Goal: Task Accomplishment & Management: Use online tool/utility

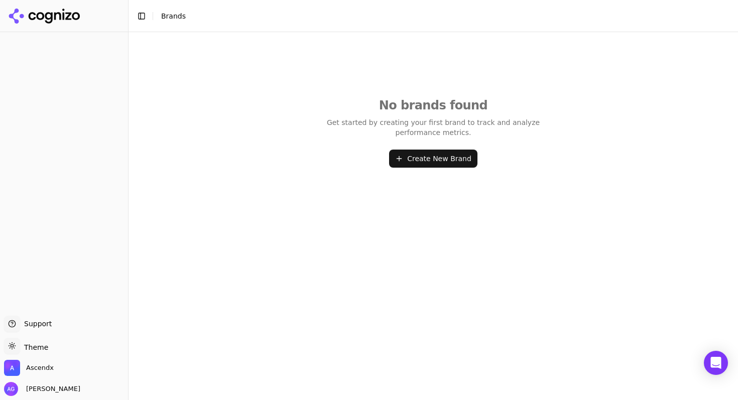
click at [58, 18] on icon at bounding box center [44, 16] width 73 height 15
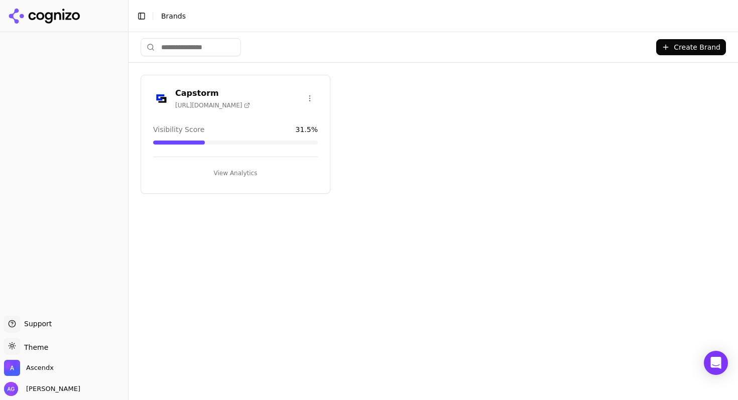
click at [238, 173] on button "View Analytics" at bounding box center [235, 173] width 165 height 16
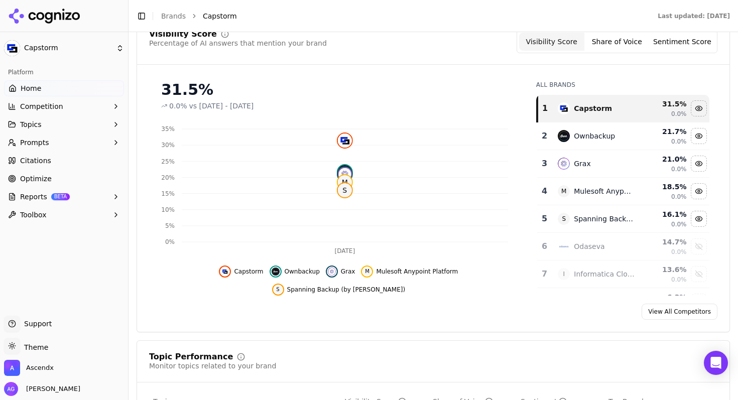
scroll to position [112, 0]
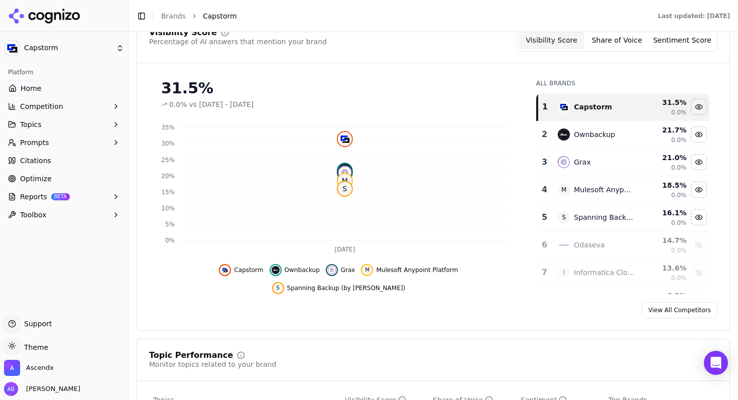
click at [615, 41] on button "Share of Voice" at bounding box center [616, 40] width 65 height 18
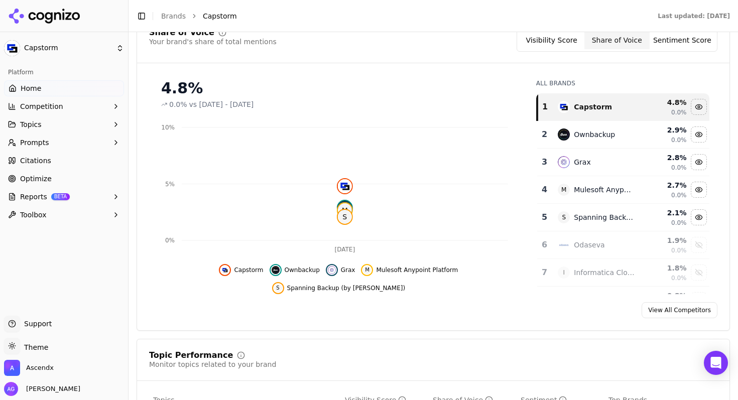
click at [682, 44] on button "Sentiment Score" at bounding box center [682, 40] width 65 height 18
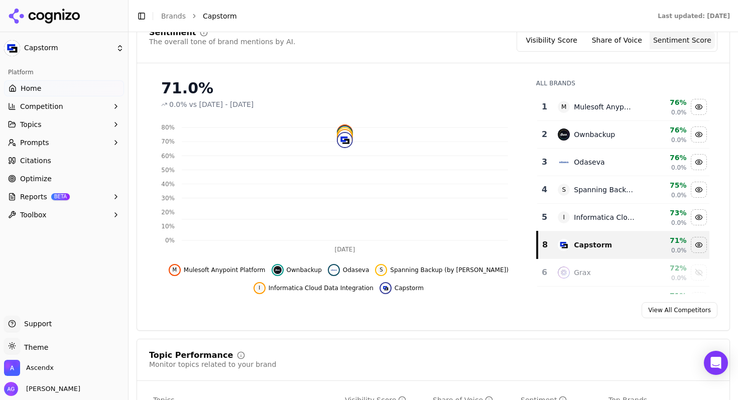
click at [553, 45] on button "Visibility Score" at bounding box center [551, 40] width 65 height 18
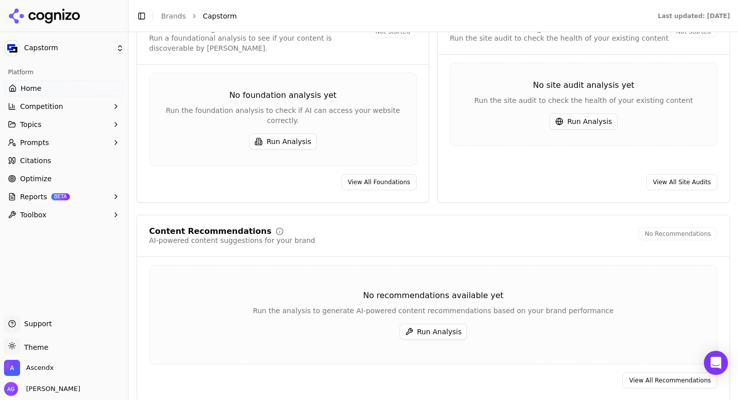
scroll to position [1467, 0]
